Goal: Task Accomplishment & Management: Manage account settings

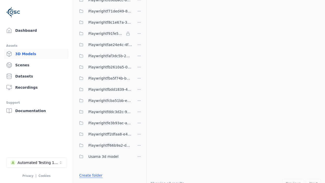
click at [91, 175] on link "Create folder" at bounding box center [90, 174] width 23 height 5
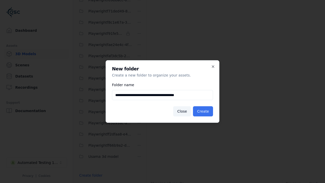
type input "**********"
click at [203, 111] on button "Create" at bounding box center [203, 111] width 20 height 10
